Goal: Communication & Community: Answer question/provide support

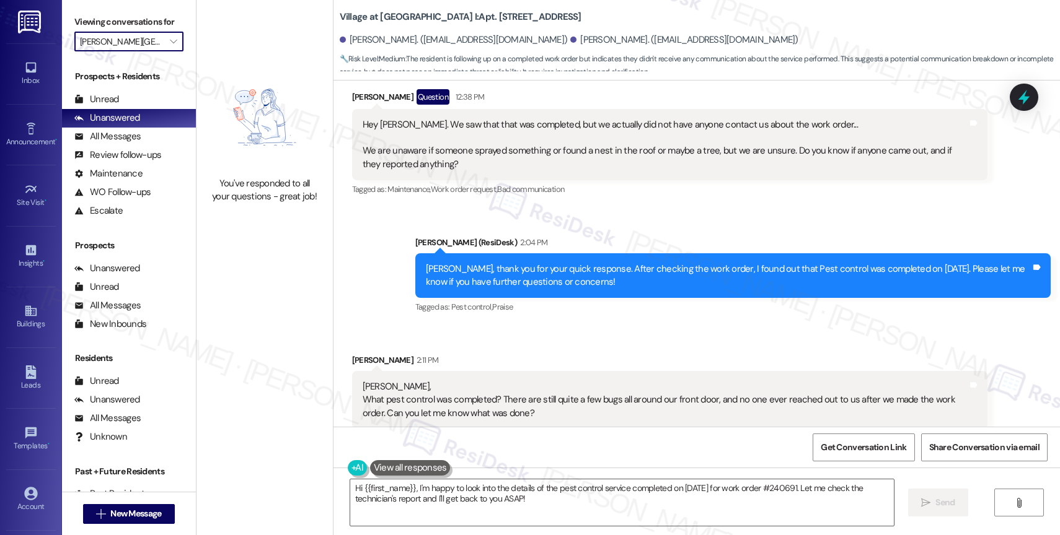
scroll to position [1518, 0]
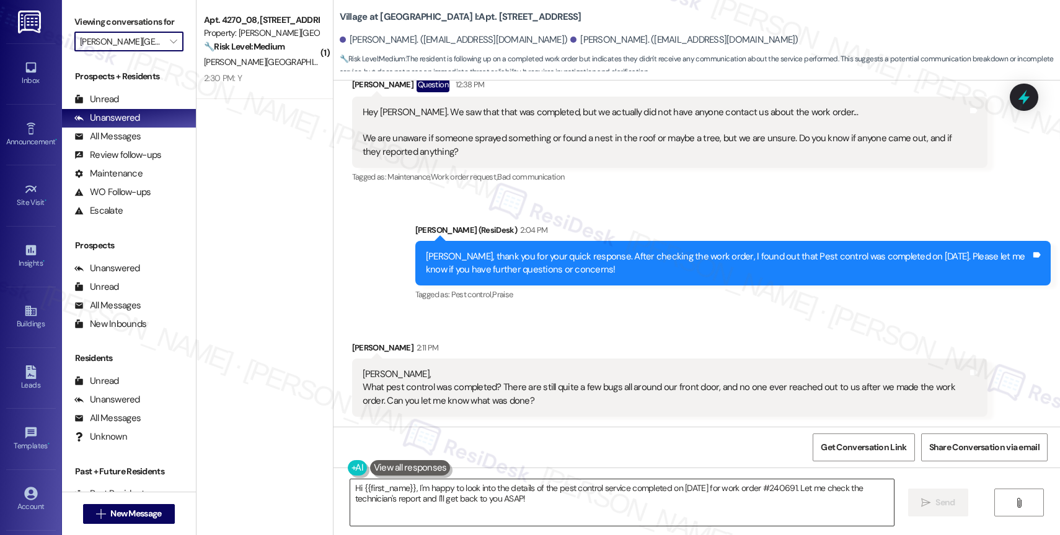
click at [476, 493] on textarea "Hi {{first_name}}, I'm happy to look into the details of the pest control servi…" at bounding box center [622, 503] width 544 height 46
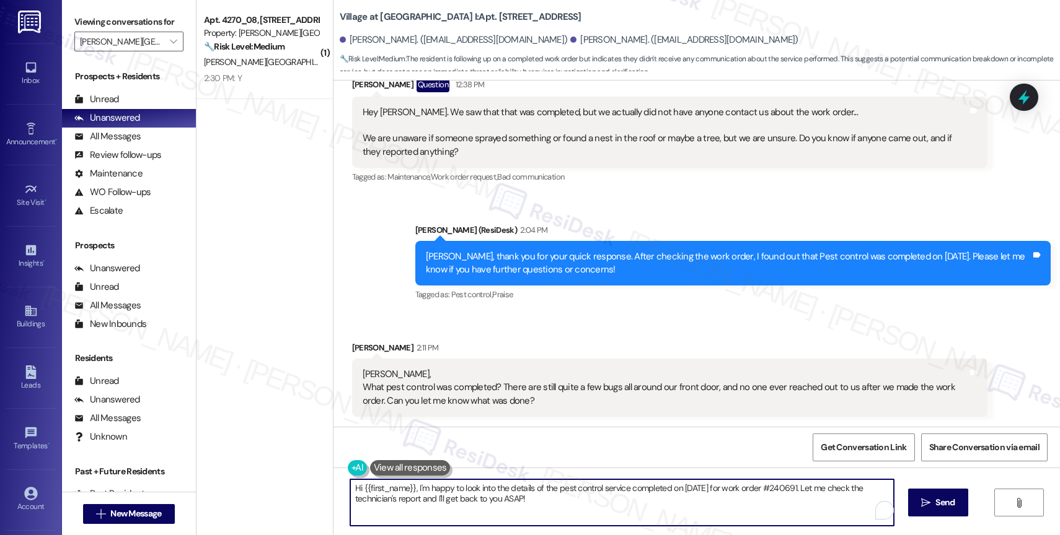
click at [476, 493] on textarea "Hi {{first_name}}, I'm happy to look into the details of the pest control servi…" at bounding box center [622, 503] width 544 height 46
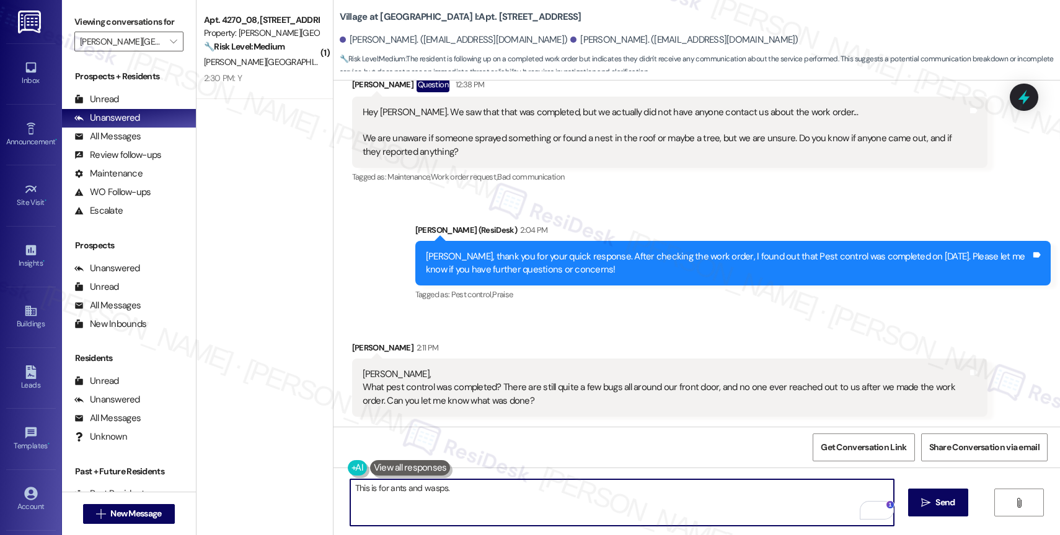
click at [475, 493] on textarea "This is for ants and wasps." at bounding box center [622, 503] width 544 height 46
drag, startPoint x: 470, startPoint y: 493, endPoint x: 322, endPoint y: 488, distance: 147.6
click at [333, 488] on div "Village at [GEOGRAPHIC_DATA] I: Apt. [STREET_ADDRESS][GEOGRAPHIC_DATA][PERSON_N…" at bounding box center [696, 267] width 727 height 535
drag, startPoint x: 702, startPoint y: 489, endPoint x: 795, endPoint y: 490, distance: 93.6
click at [795, 490] on textarea "I will get more information from the site team about the pest control treatment…" at bounding box center [622, 503] width 544 height 46
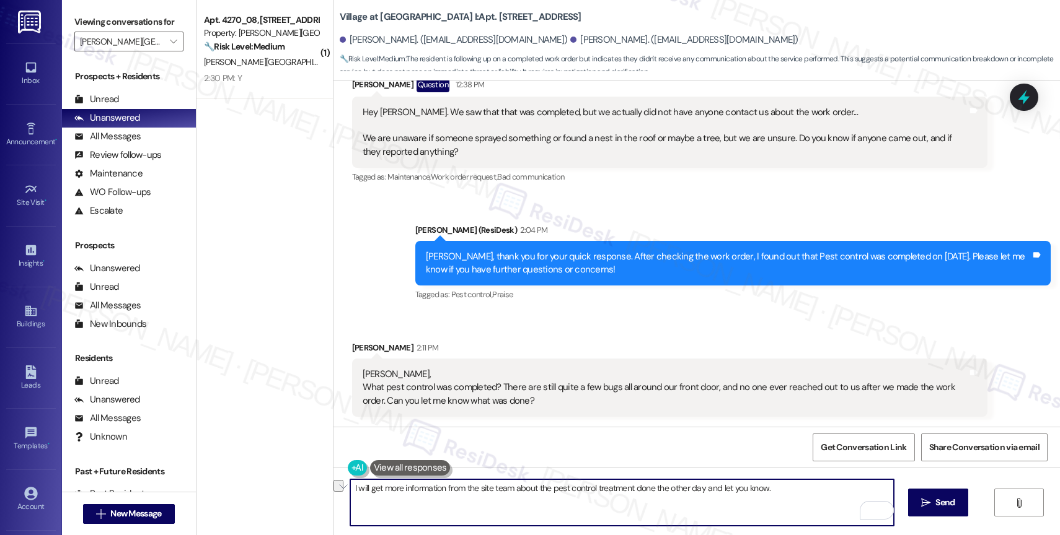
click at [781, 493] on textarea "I will get more information from the site team about the pest control treatment…" at bounding box center [622, 503] width 544 height 46
drag, startPoint x: 714, startPoint y: 491, endPoint x: 826, endPoint y: 495, distance: 112.2
click at [826, 495] on textarea "I will get more information from the site team about the pest control treatment…" at bounding box center [622, 503] width 544 height 46
type textarea "I will get more information from the site team about the pest control treatment…"
click at [875, 509] on icon "Open Grammarly. 0 Suggestions." at bounding box center [875, 511] width 14 height 14
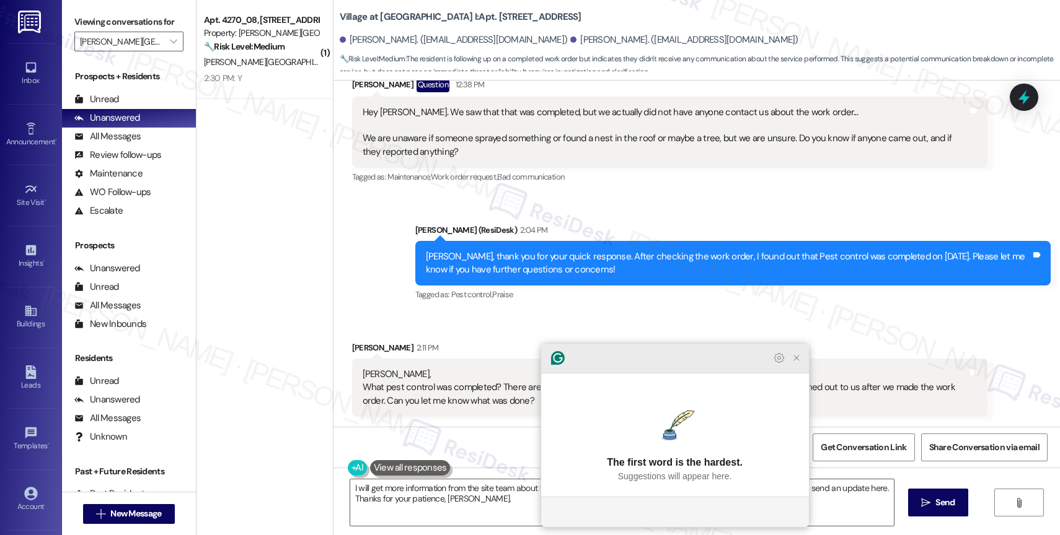
click at [792, 363] on icon "Close Grammarly Assistant" at bounding box center [796, 358] width 10 height 10
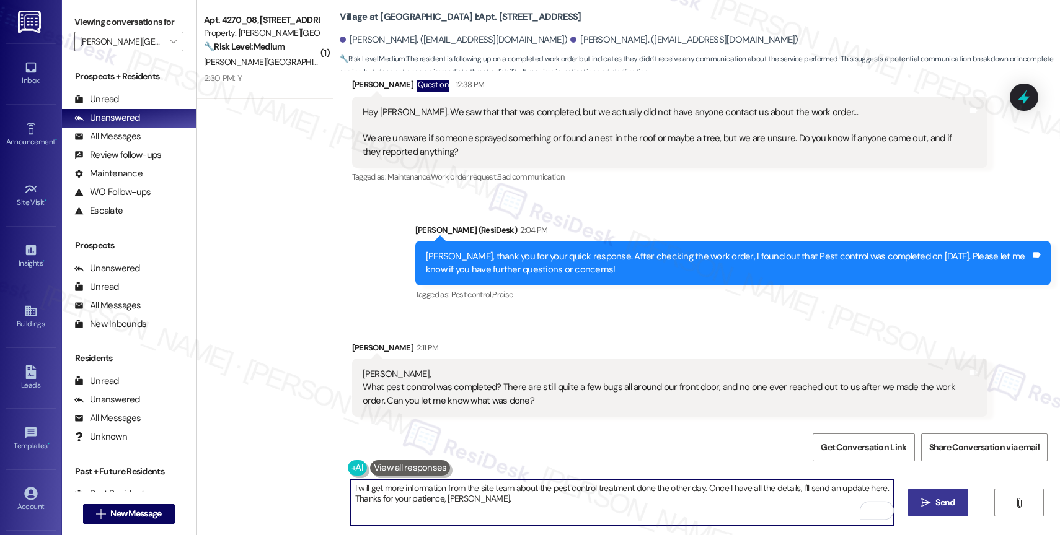
click at [942, 498] on span "Send" at bounding box center [944, 502] width 19 height 13
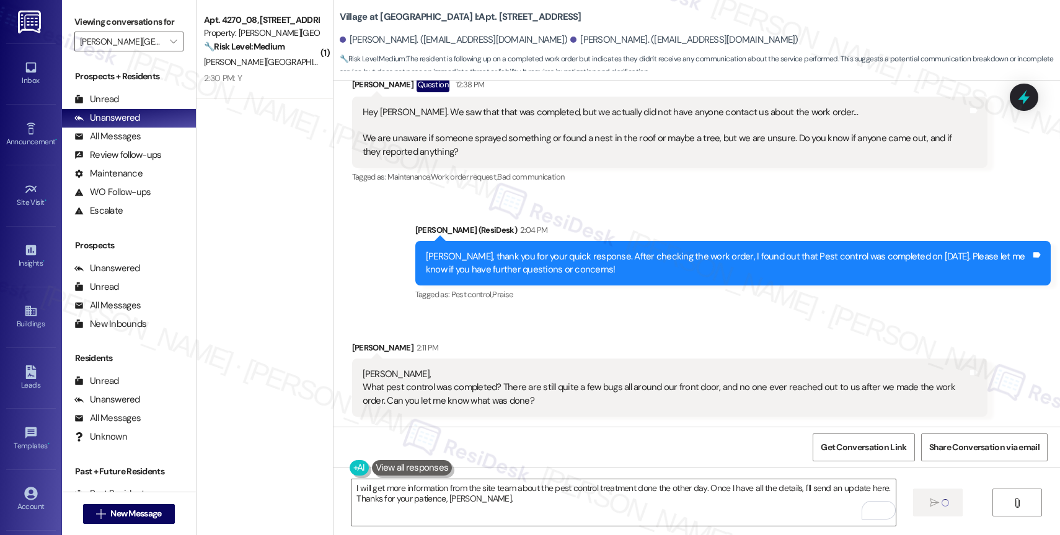
scroll to position [1618, 0]
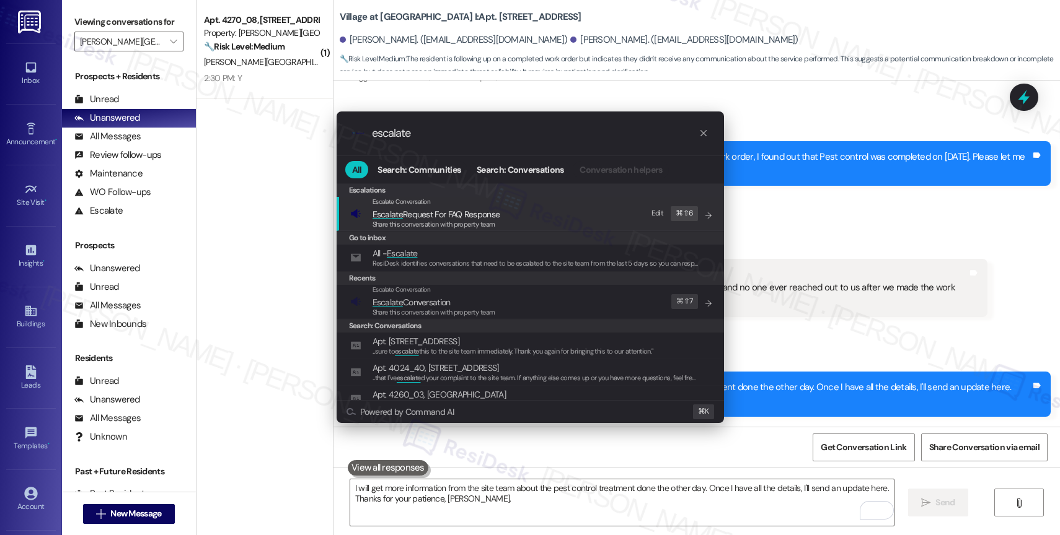
type input "escalate"
click at [439, 299] on span "Escalate Conversation" at bounding box center [411, 302] width 78 height 11
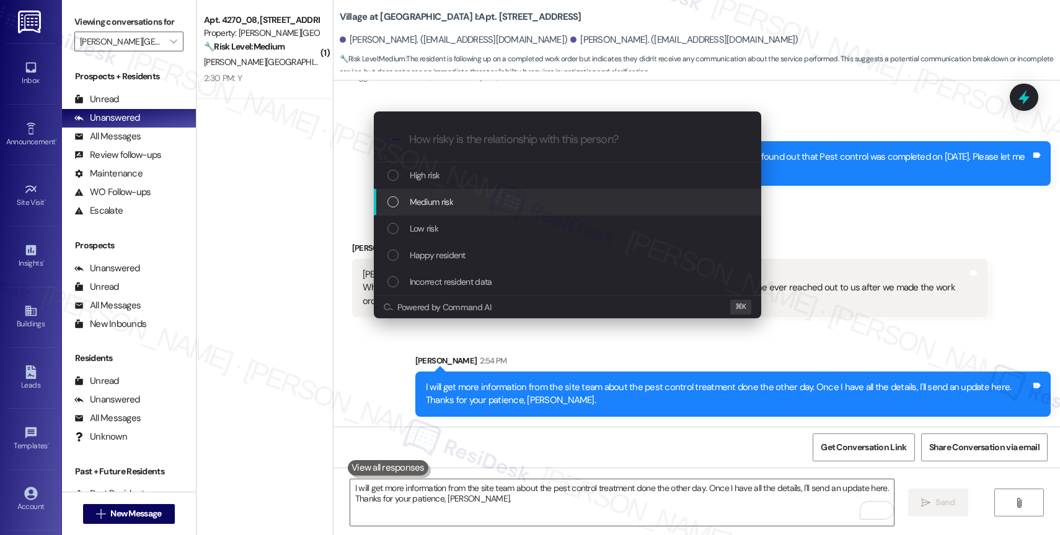
click at [450, 205] on span "Medium risk" at bounding box center [431, 202] width 43 height 14
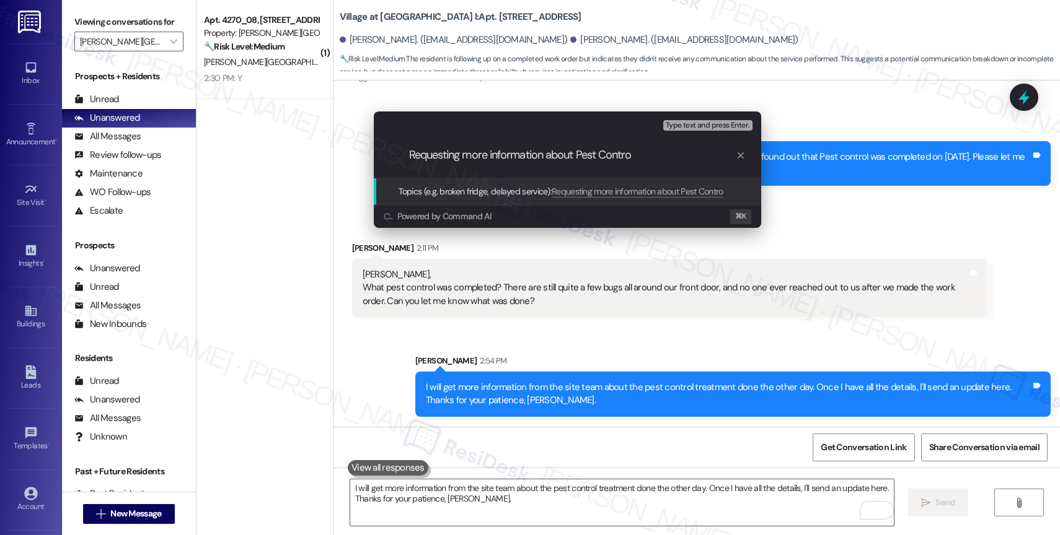
type input "Requesting more information about Pest Control"
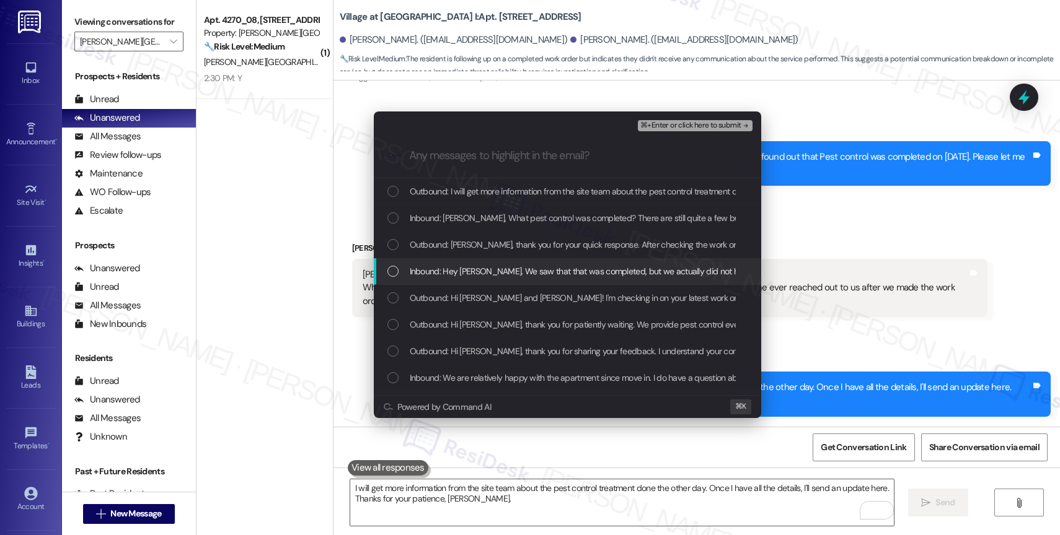
drag, startPoint x: 513, startPoint y: 268, endPoint x: 518, endPoint y: 247, distance: 21.8
click at [513, 268] on span "Inbound: Hey [PERSON_NAME]. We saw that that was completed, but we actually did…" at bounding box center [973, 272] width 1127 height 14
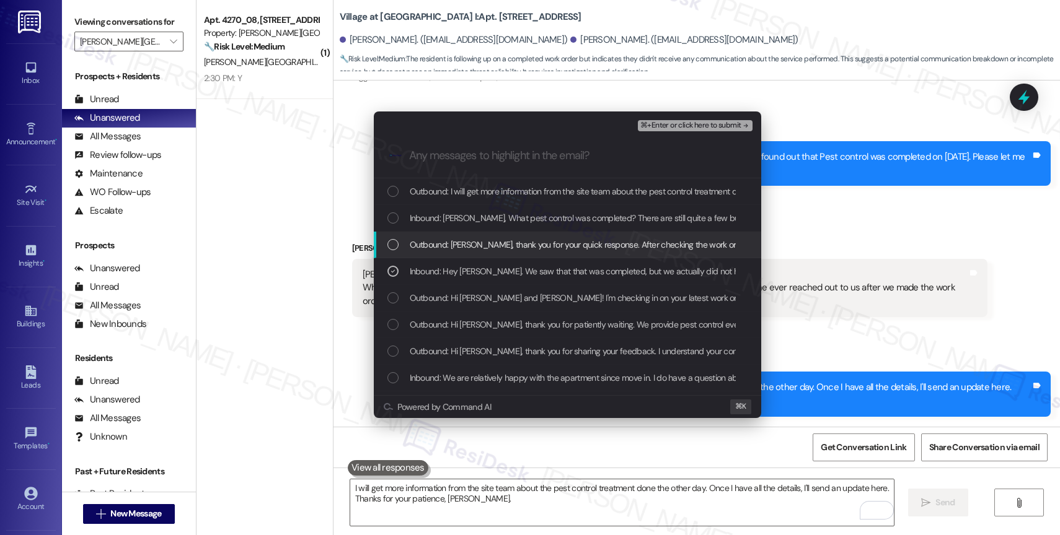
click at [519, 245] on span "Outbound: [PERSON_NAME], thank you for your quick response. After checking the …" at bounding box center [790, 245] width 760 height 14
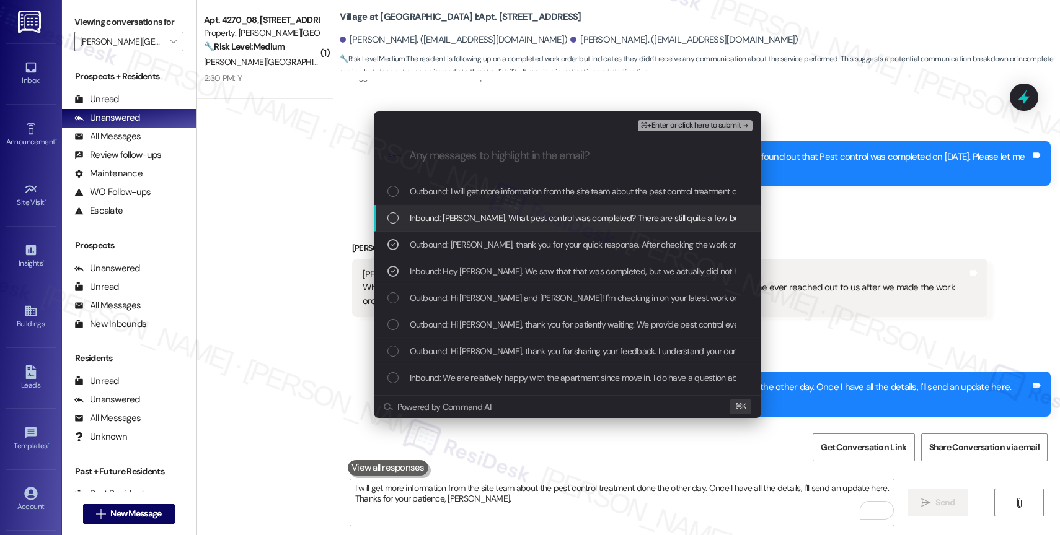
drag, startPoint x: 529, startPoint y: 218, endPoint x: 534, endPoint y: 209, distance: 10.0
click at [529, 218] on span "Inbound: [PERSON_NAME], What pest control was completed? There are still quite …" at bounding box center [813, 218] width 806 height 14
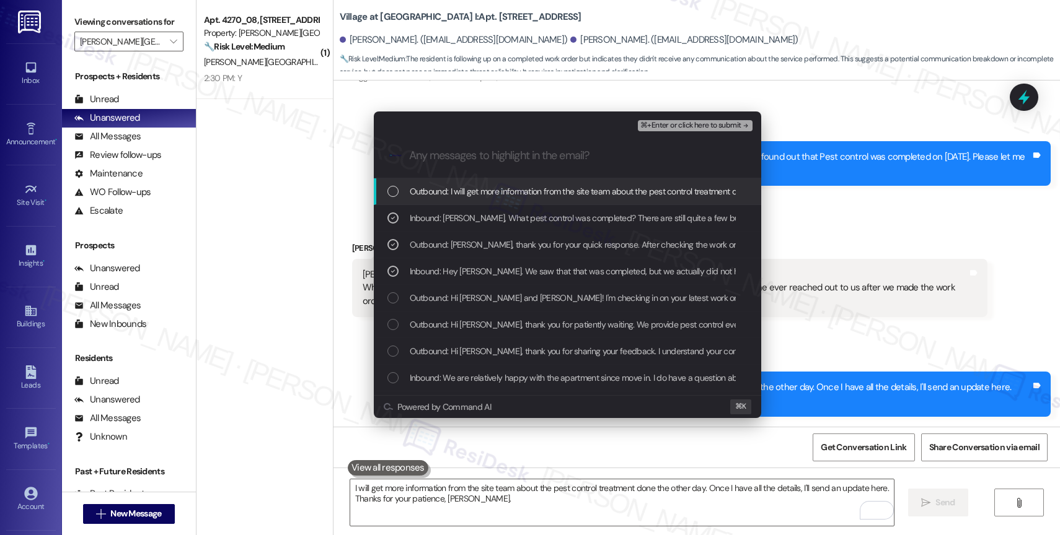
click at [542, 195] on span "Outbound: I will get more information from the site team about the pest control…" at bounding box center [776, 192] width 733 height 14
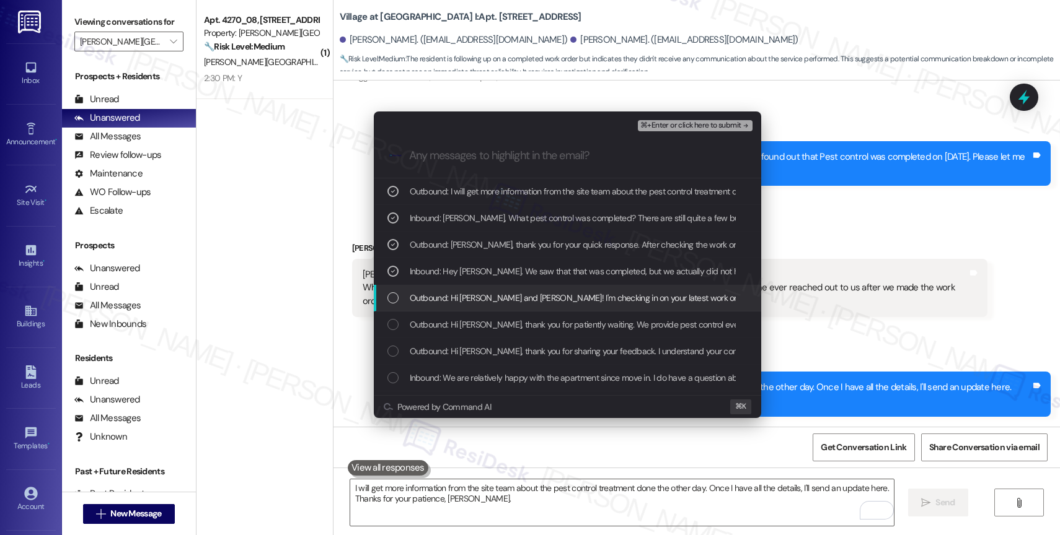
click at [566, 299] on span "Outbound: Hi [PERSON_NAME] and [PERSON_NAME]! I'm checking in on your latest wo…" at bounding box center [809, 298] width 799 height 14
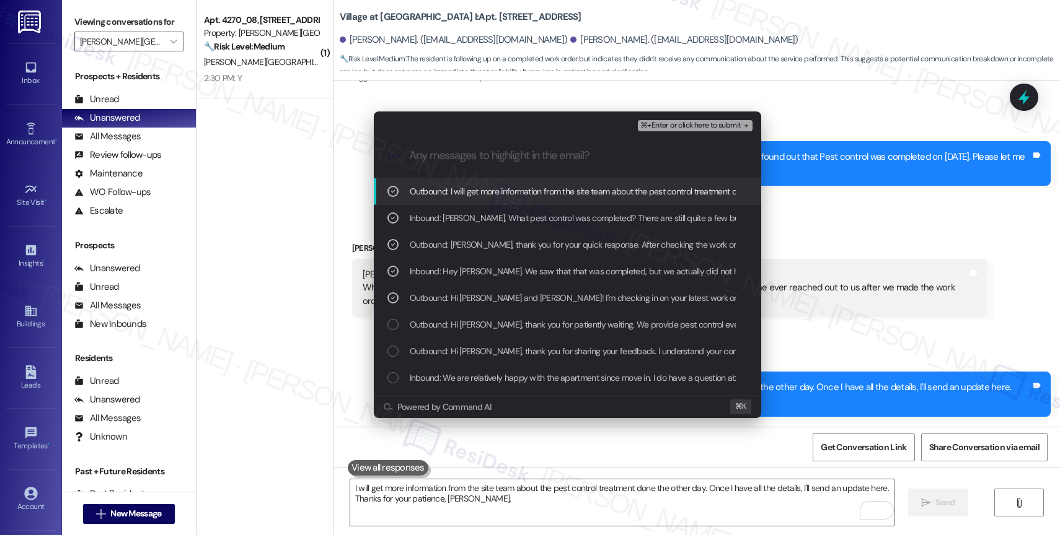
click at [728, 130] on span "⌘+Enter or click here to submit" at bounding box center [690, 125] width 100 height 9
